Goal: Task Accomplishment & Management: Manage account settings

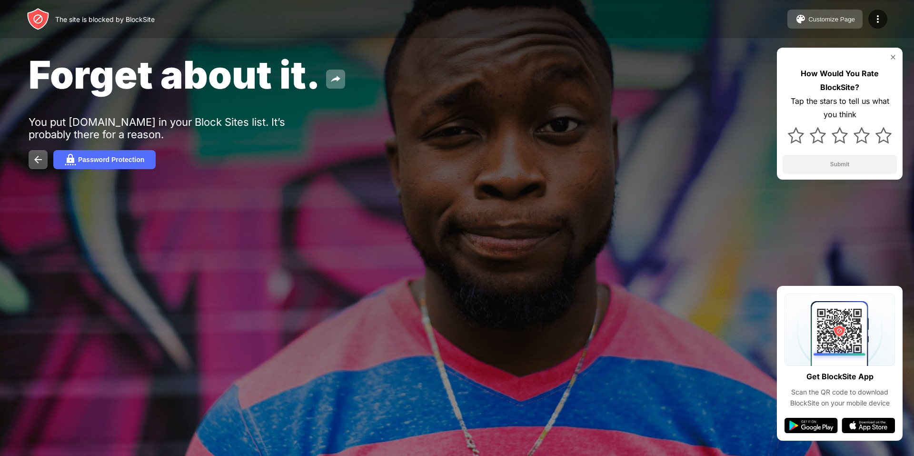
click at [836, 21] on div "Customize Page" at bounding box center [831, 19] width 47 height 7
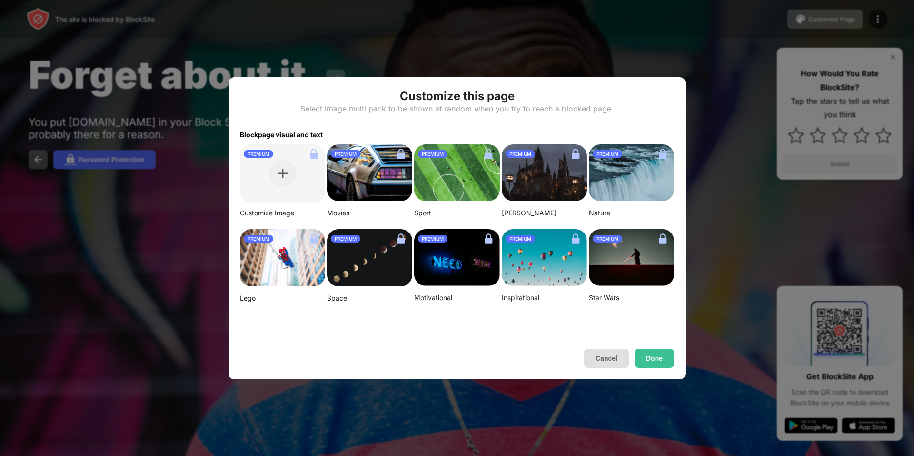
click at [607, 358] on button "Cancel" at bounding box center [606, 357] width 45 height 19
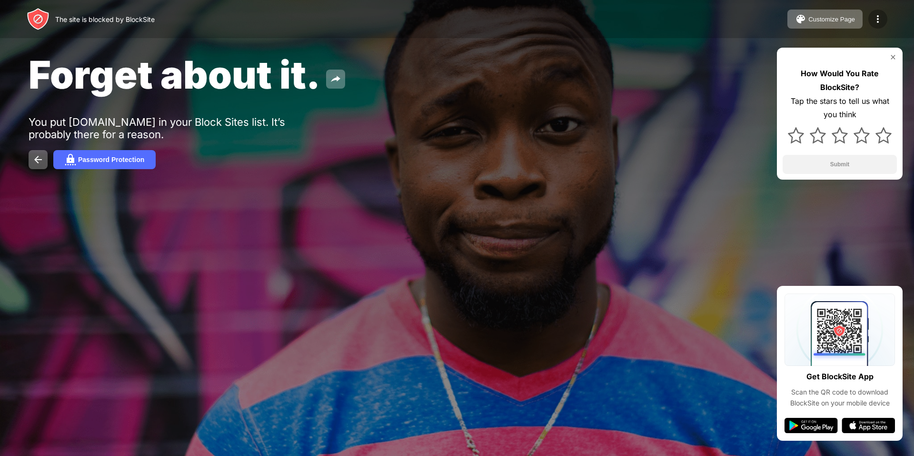
click at [882, 16] on img at bounding box center [877, 18] width 11 height 11
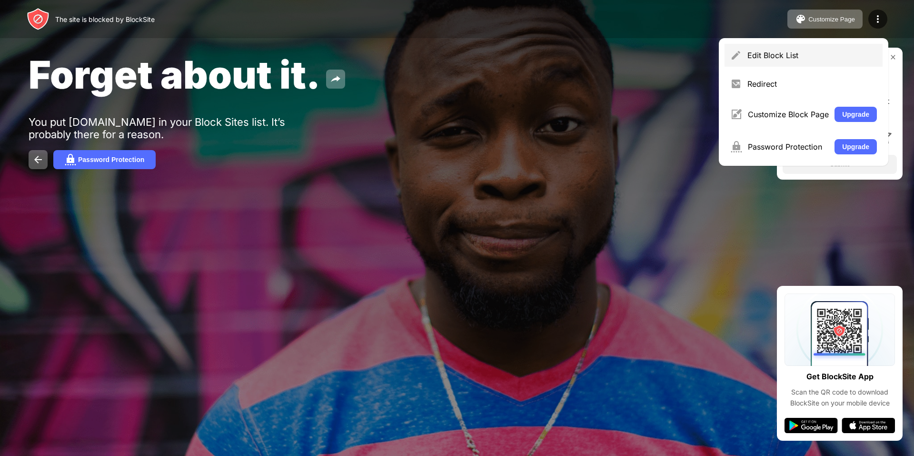
click at [780, 57] on div "Edit Block List" at bounding box center [811, 55] width 129 height 10
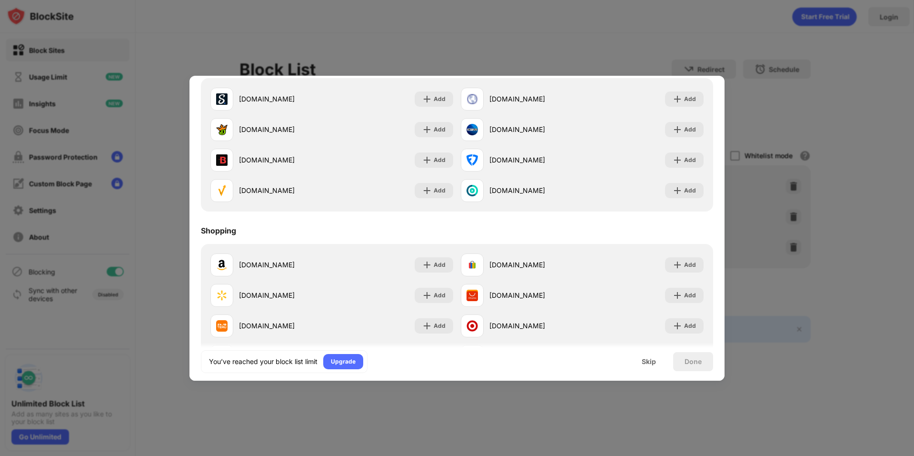
scroll to position [998, 0]
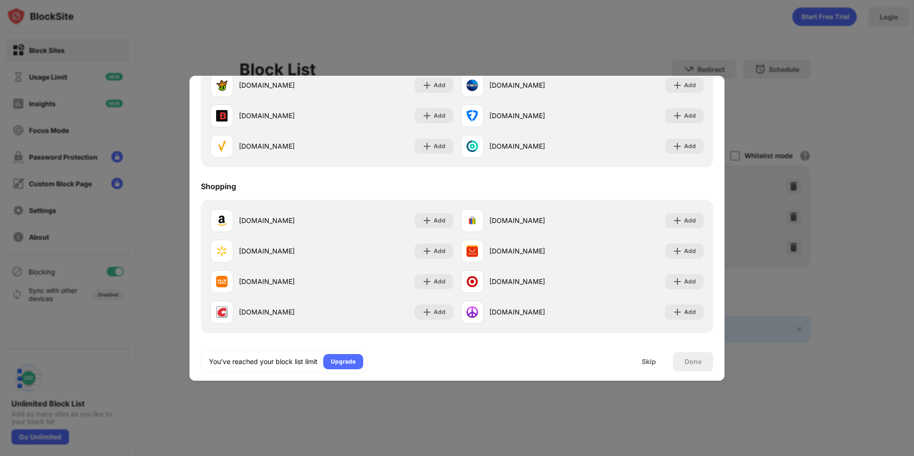
click at [457, 398] on div at bounding box center [457, 228] width 914 height 456
click at [653, 359] on div "Skip" at bounding box center [649, 362] width 14 height 8
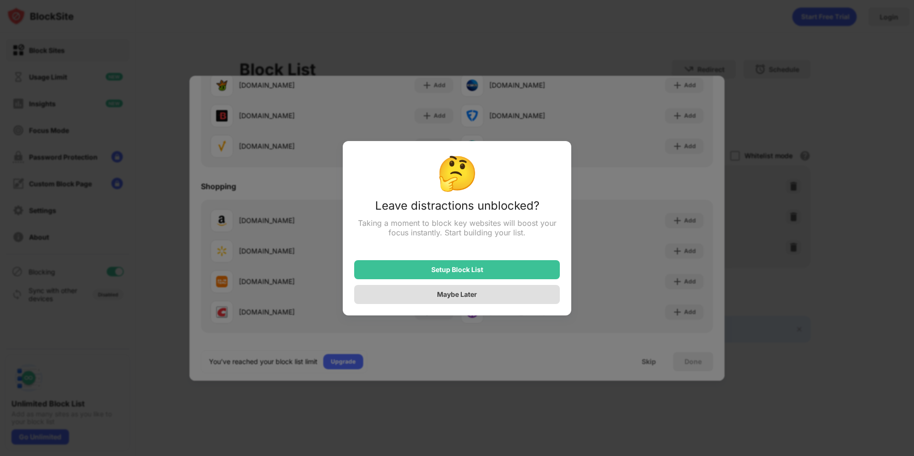
click at [499, 296] on div "Maybe Later" at bounding box center [457, 294] width 206 height 19
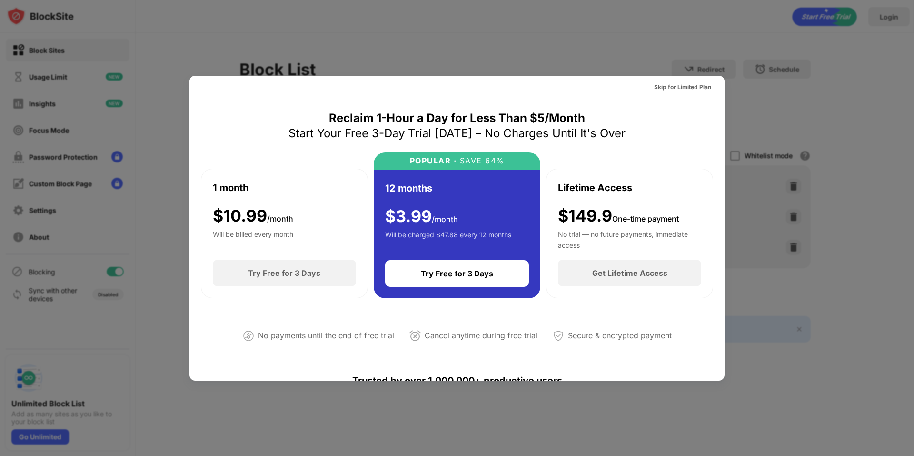
click at [815, 362] on div at bounding box center [457, 228] width 914 height 456
click at [658, 84] on div "Skip for Limited Plan" at bounding box center [682, 87] width 57 height 10
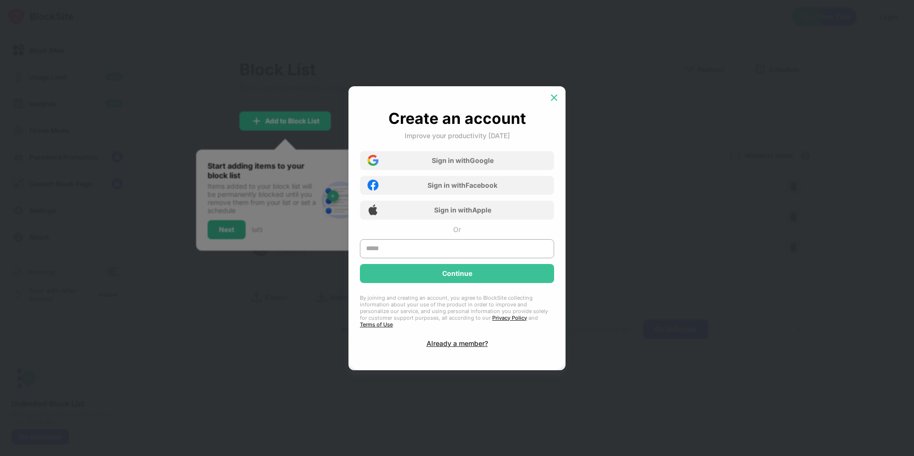
click at [553, 100] on img at bounding box center [554, 98] width 10 height 10
